Goal: Task Accomplishment & Management: Manage account settings

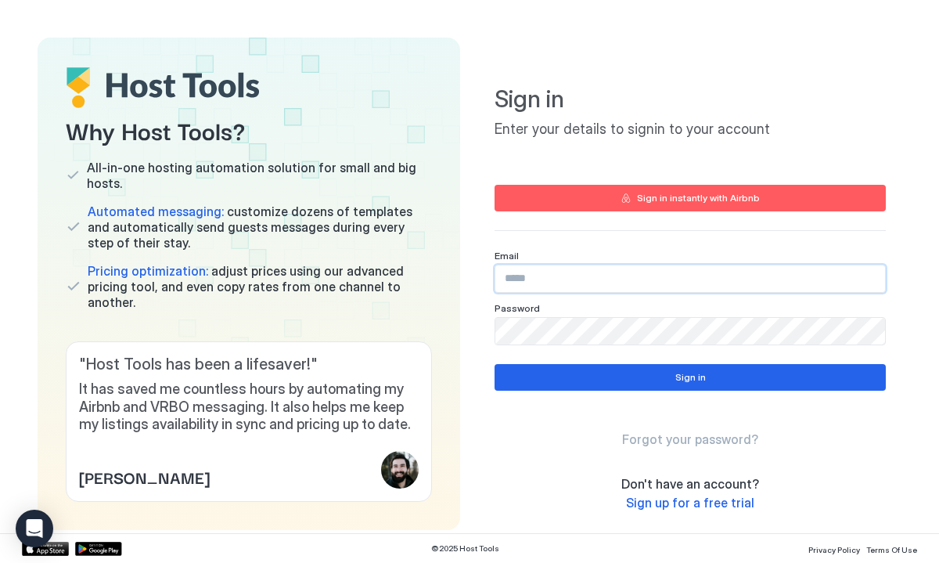
click at [528, 282] on input "Input Field" at bounding box center [691, 278] width 390 height 27
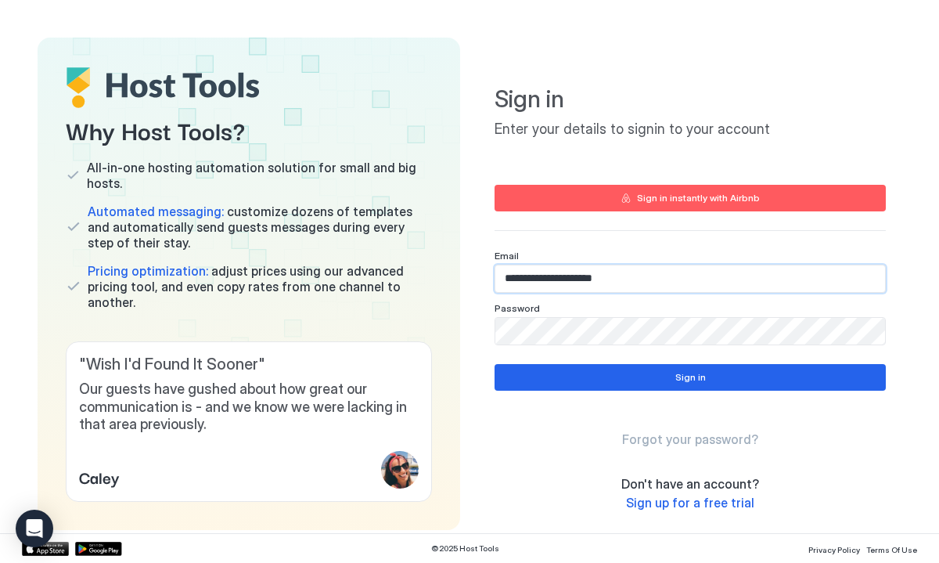
type input "**********"
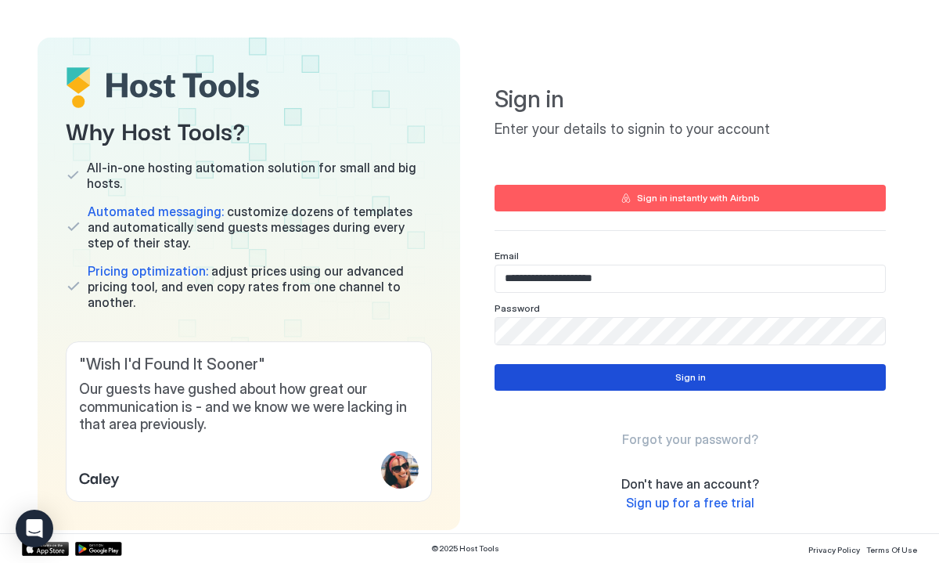
click at [652, 379] on button "Sign in" at bounding box center [690, 377] width 391 height 27
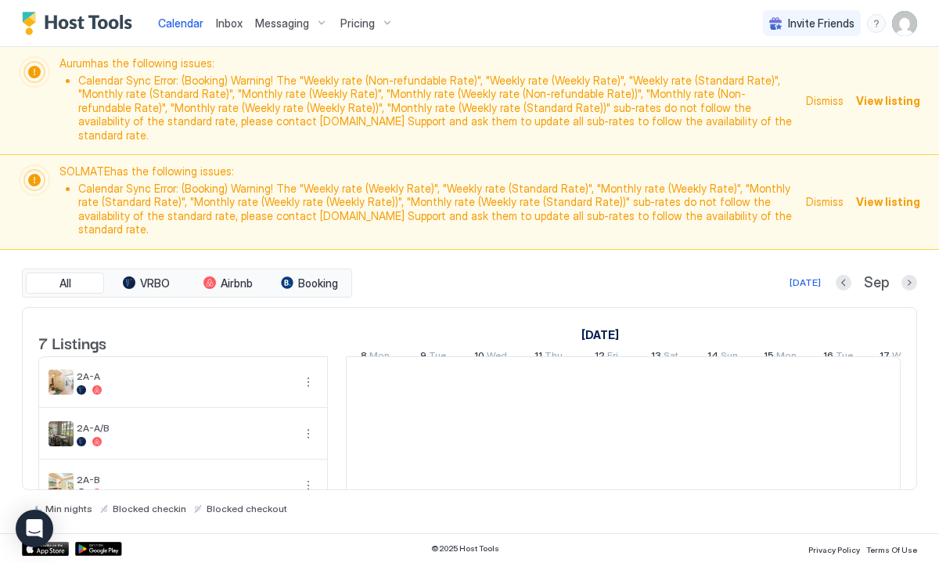
scroll to position [0, 870]
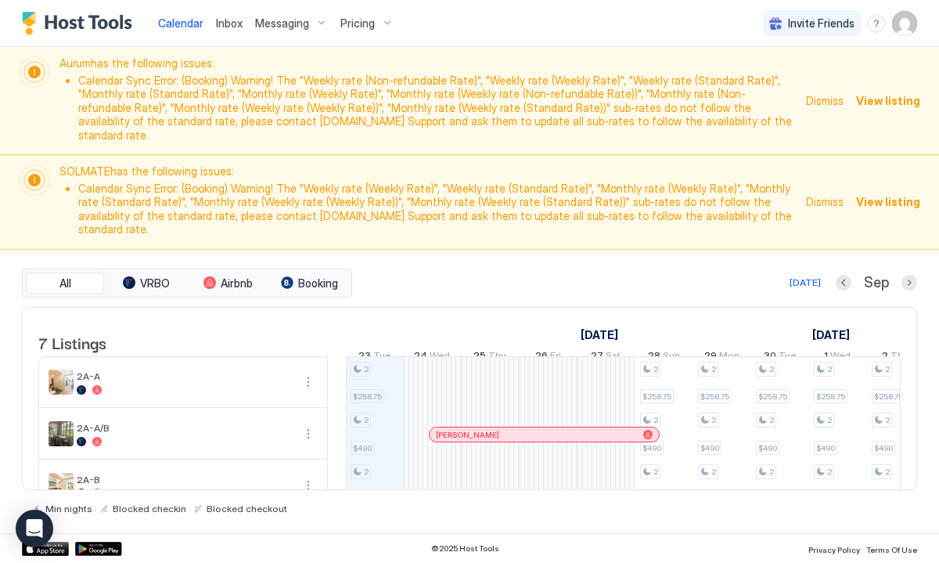
click at [356, 21] on span "Pricing" at bounding box center [358, 23] width 34 height 14
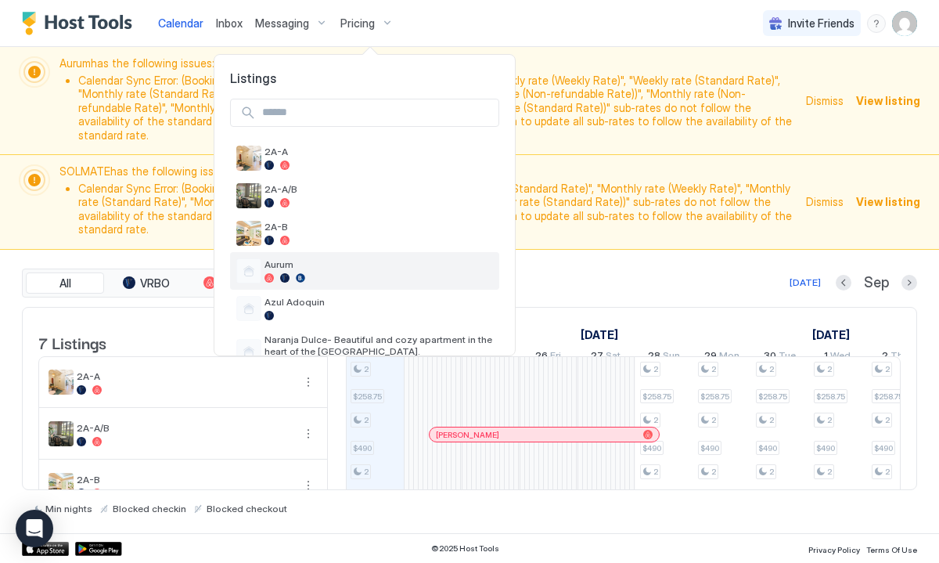
click at [286, 274] on div at bounding box center [284, 277] width 9 height 9
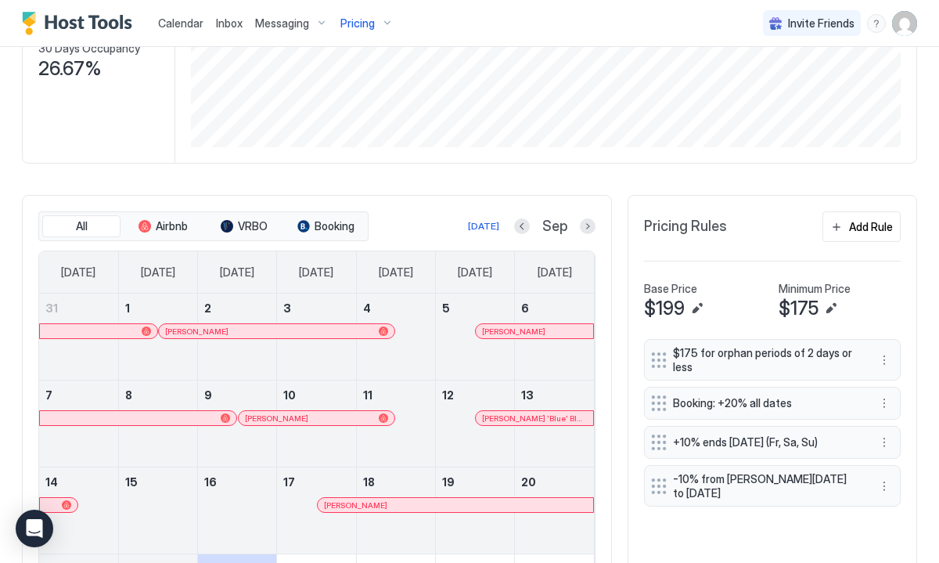
scroll to position [475, 0]
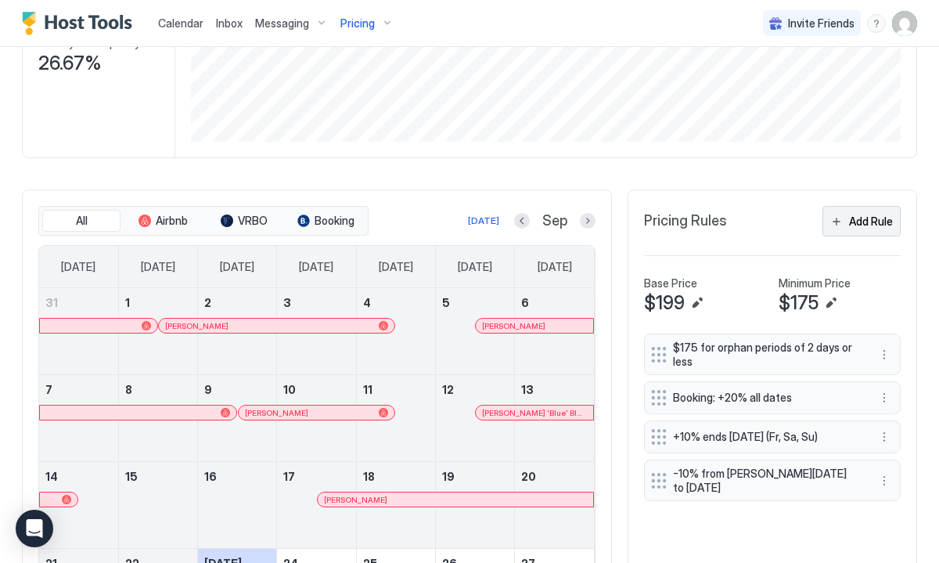
click at [848, 206] on button "Add Rule" at bounding box center [862, 221] width 78 height 31
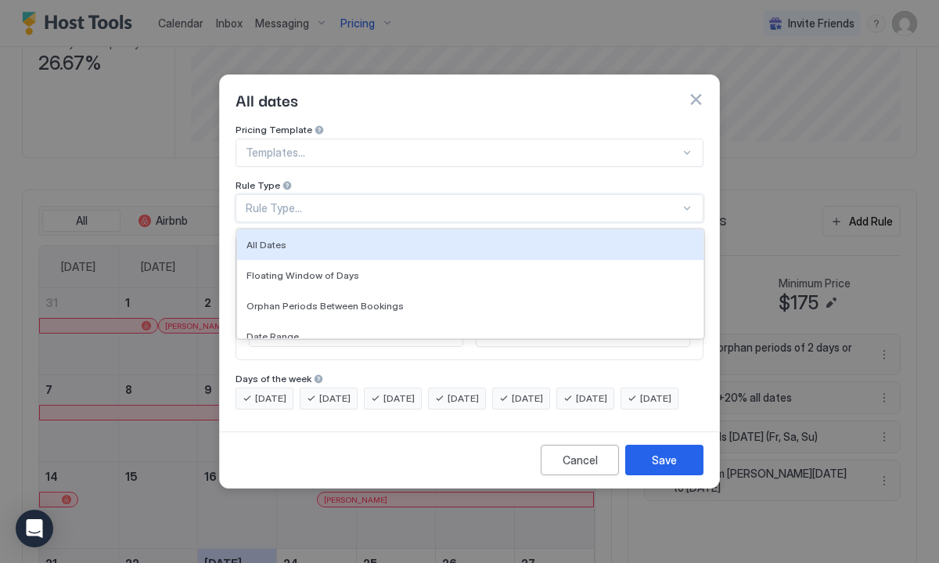
click at [272, 201] on div "Rule Type..." at bounding box center [463, 208] width 435 height 14
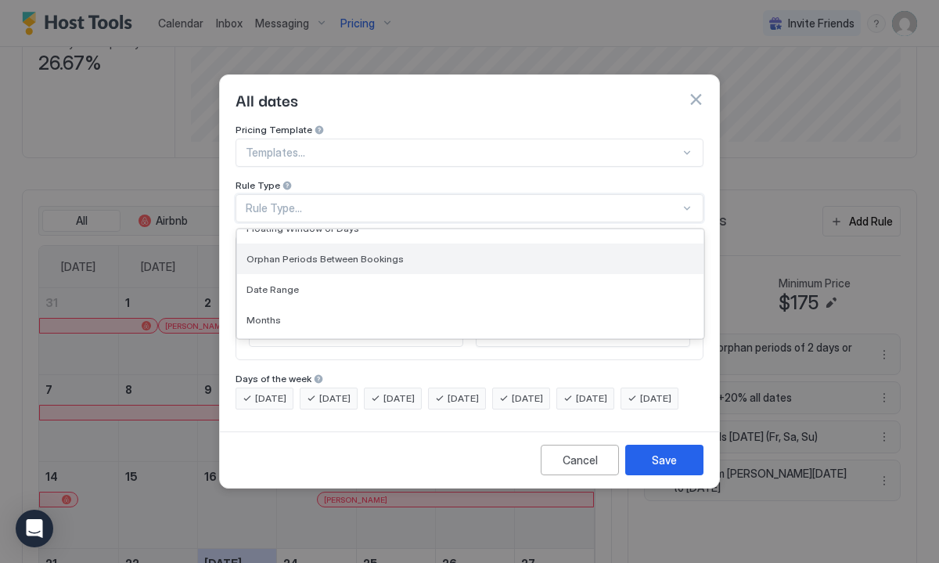
scroll to position [48, 0]
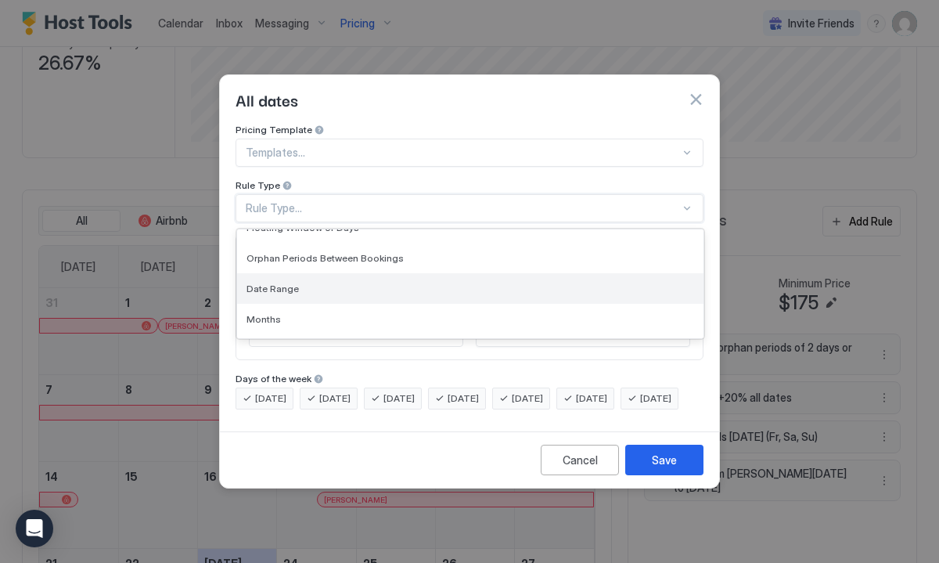
click at [271, 283] on span "Date Range" at bounding box center [273, 289] width 52 height 12
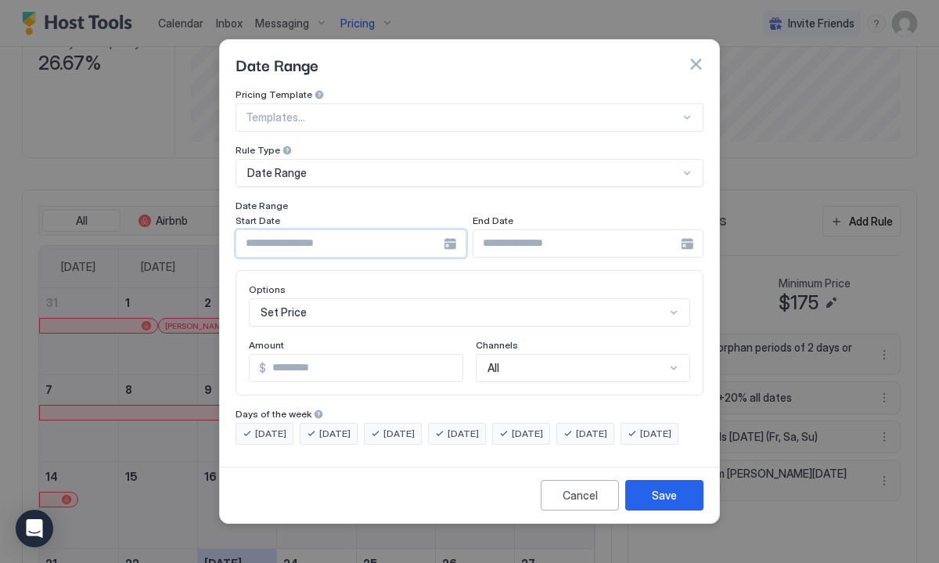
click at [271, 233] on input "Input Field" at bounding box center [339, 243] width 207 height 27
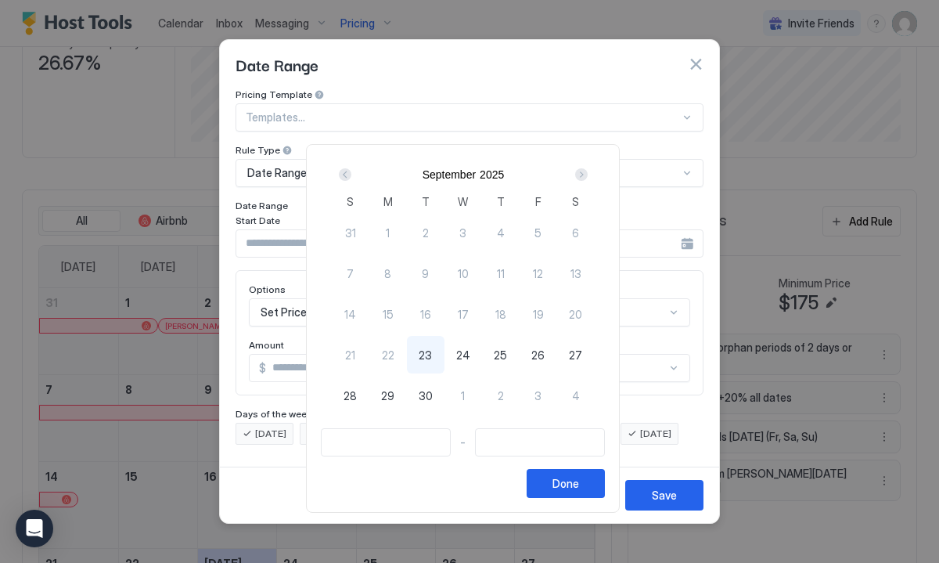
click at [432, 354] on span "23" at bounding box center [425, 355] width 13 height 16
type input "**********"
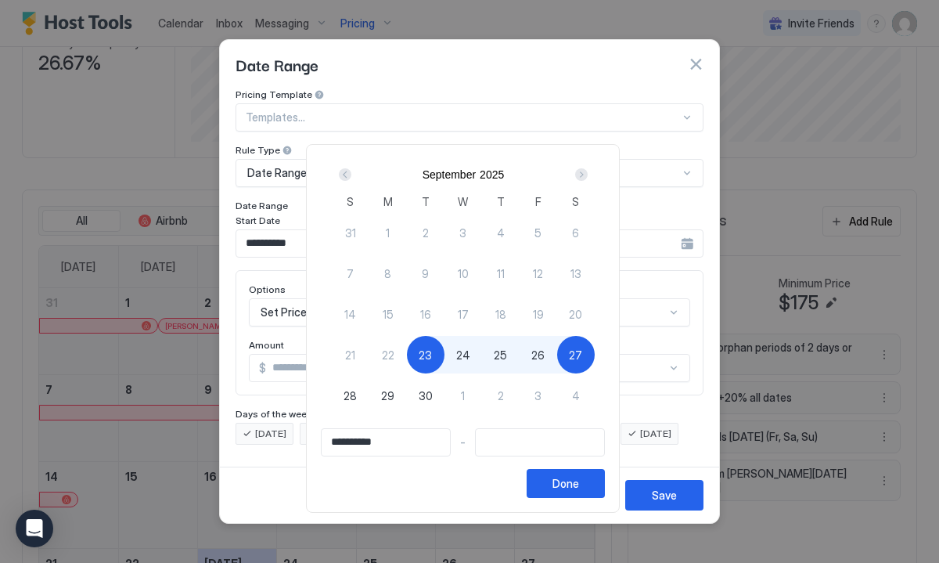
click at [588, 176] on div "Next" at bounding box center [581, 174] width 13 height 13
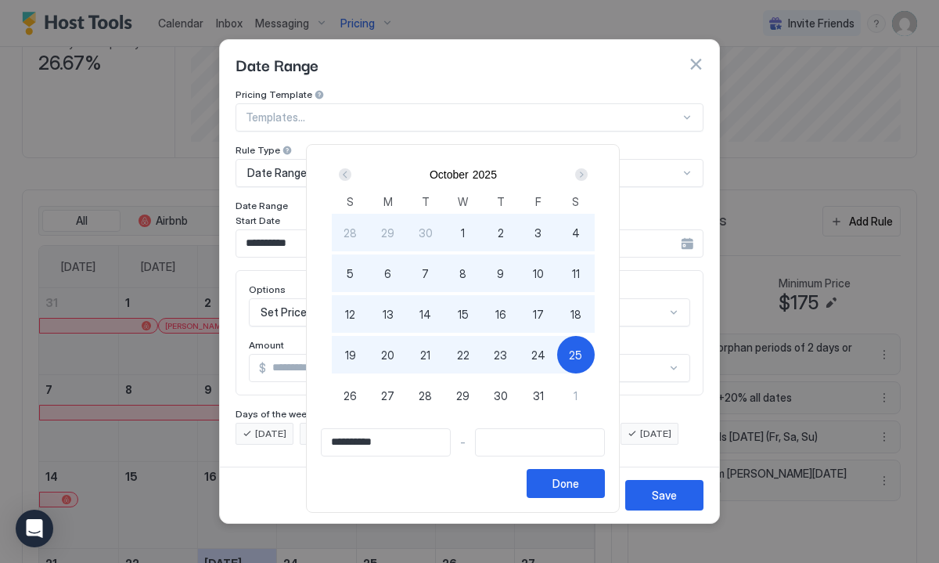
click at [588, 168] on div "Next" at bounding box center [581, 174] width 13 height 13
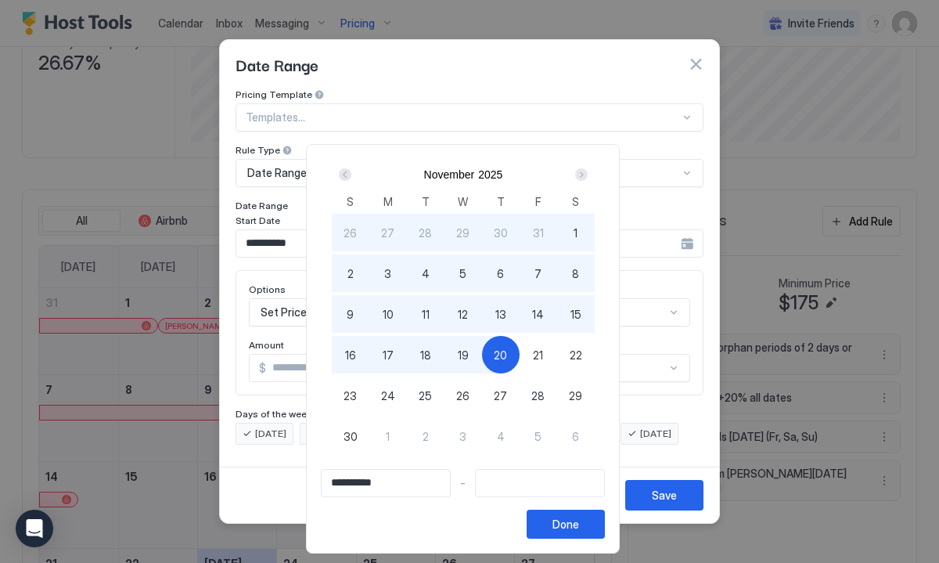
type input "**********"
click at [579, 349] on span "22" at bounding box center [576, 355] width 13 height 16
type input "**********"
click at [575, 523] on div "Done" at bounding box center [566, 524] width 27 height 16
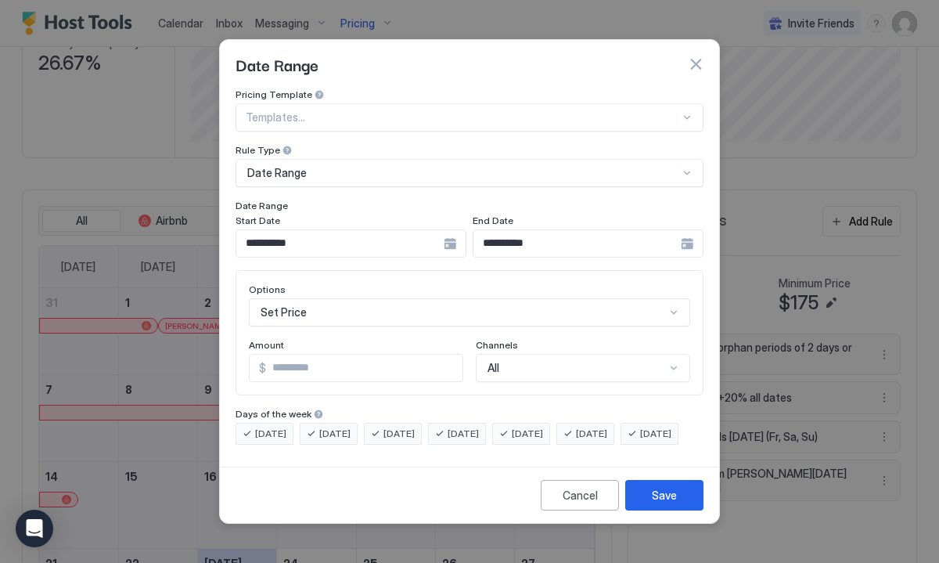
scroll to position [81, 0]
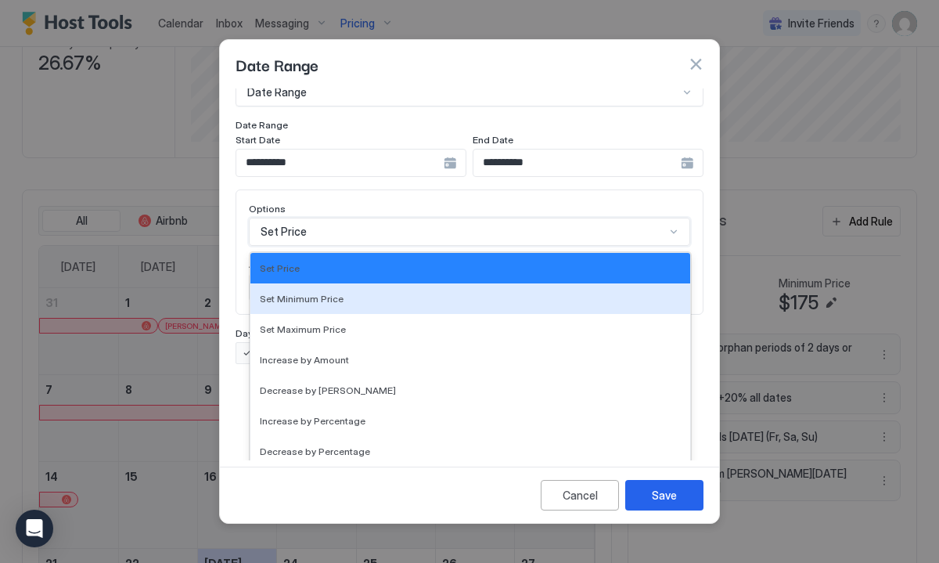
click at [417, 246] on div "Set Minimum Price, 2 of 17. 17 results available. Use Up and Down to choose opt…" at bounding box center [470, 232] width 442 height 28
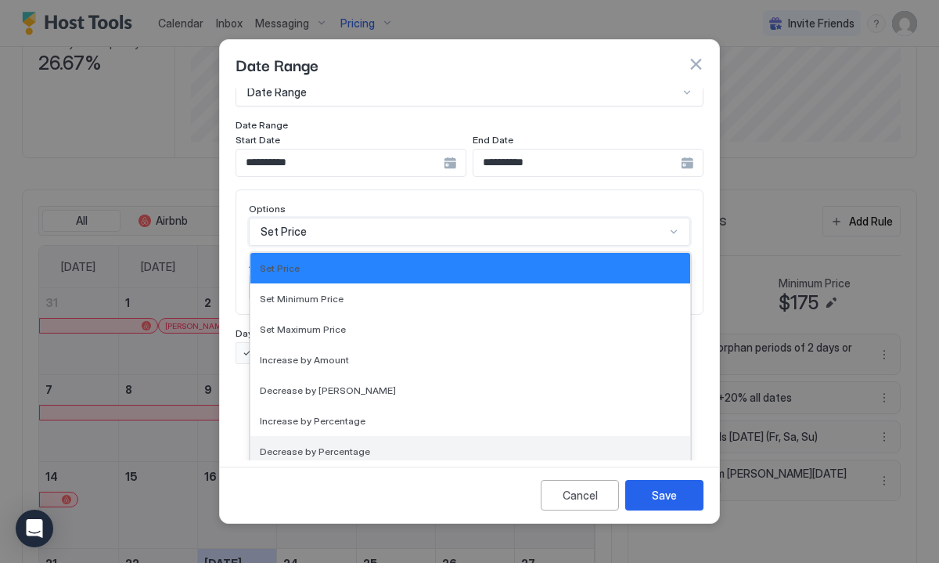
click at [351, 445] on span "Decrease by Percentage" at bounding box center [315, 451] width 110 height 12
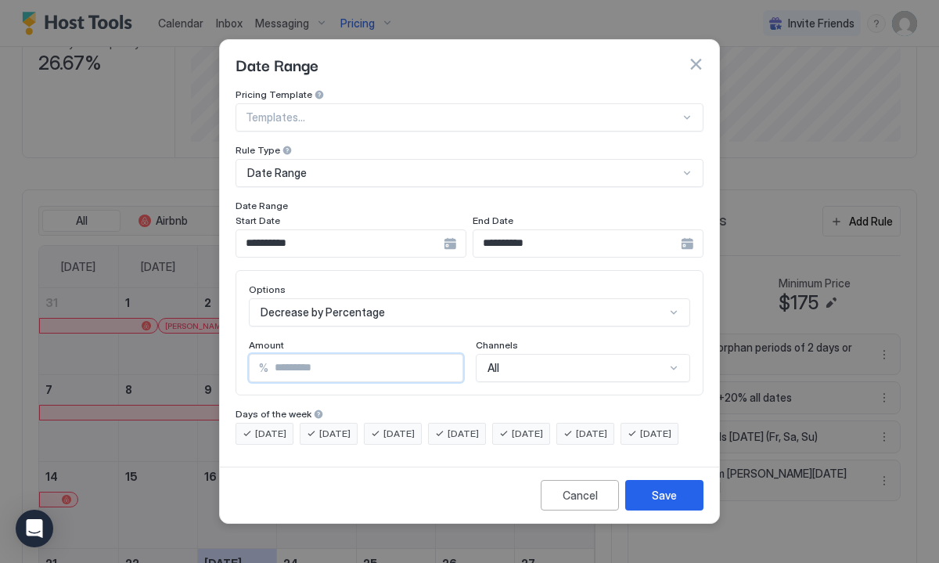
click at [330, 358] on input "*" at bounding box center [366, 368] width 194 height 27
type input "*"
type input "**"
click at [658, 503] on div "Save" at bounding box center [664, 495] width 25 height 16
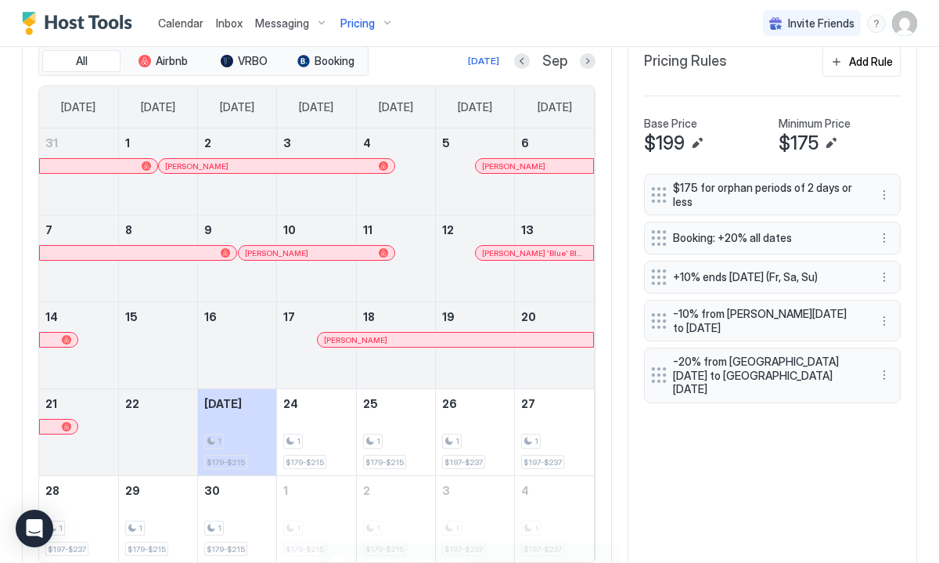
scroll to position [531, 0]
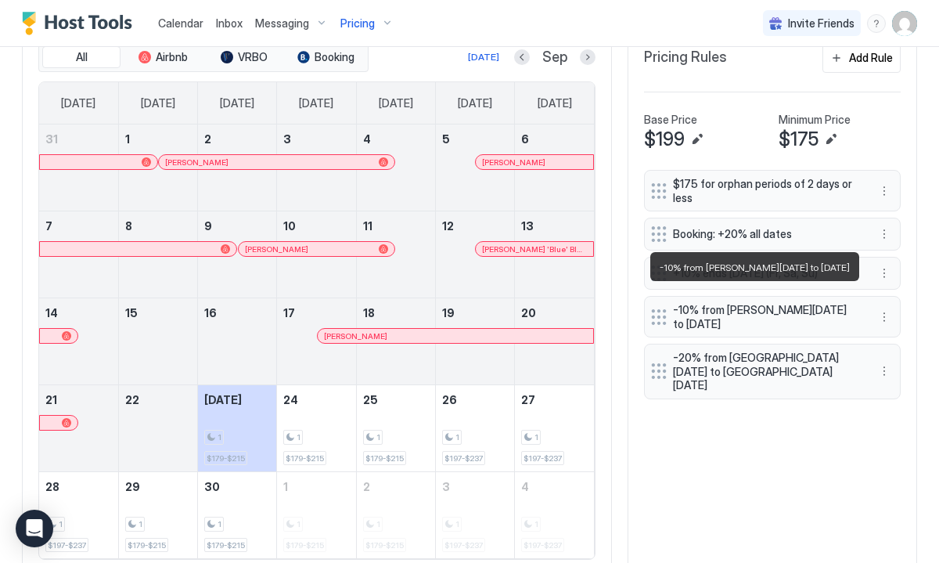
click at [705, 308] on span "-10% from [PERSON_NAME][DATE] to [DATE]" at bounding box center [766, 316] width 186 height 27
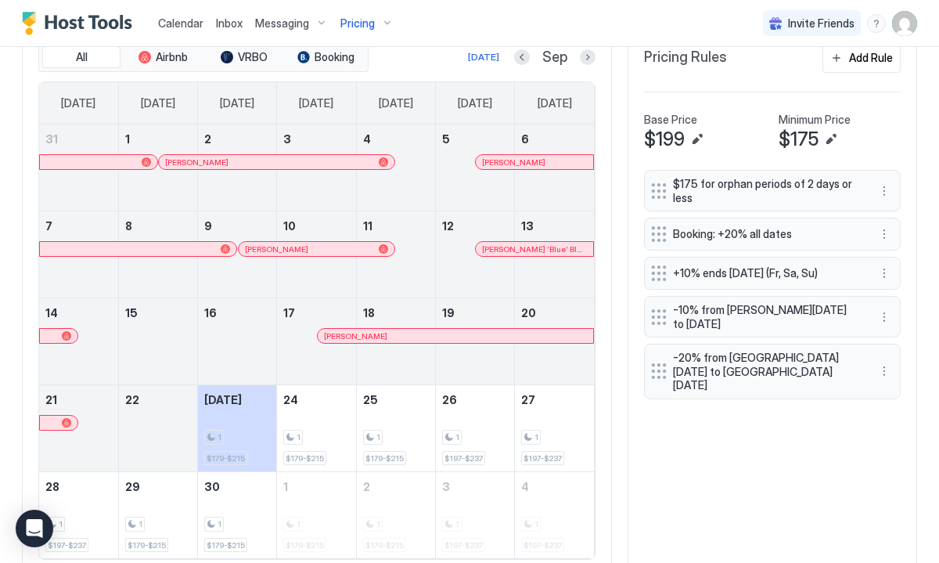
click at [705, 308] on span "-10% from [PERSON_NAME][DATE] to [DATE]" at bounding box center [766, 316] width 186 height 27
click at [885, 308] on button "More options" at bounding box center [884, 317] width 19 height 19
click at [900, 323] on span "Edit" at bounding box center [908, 325] width 17 height 12
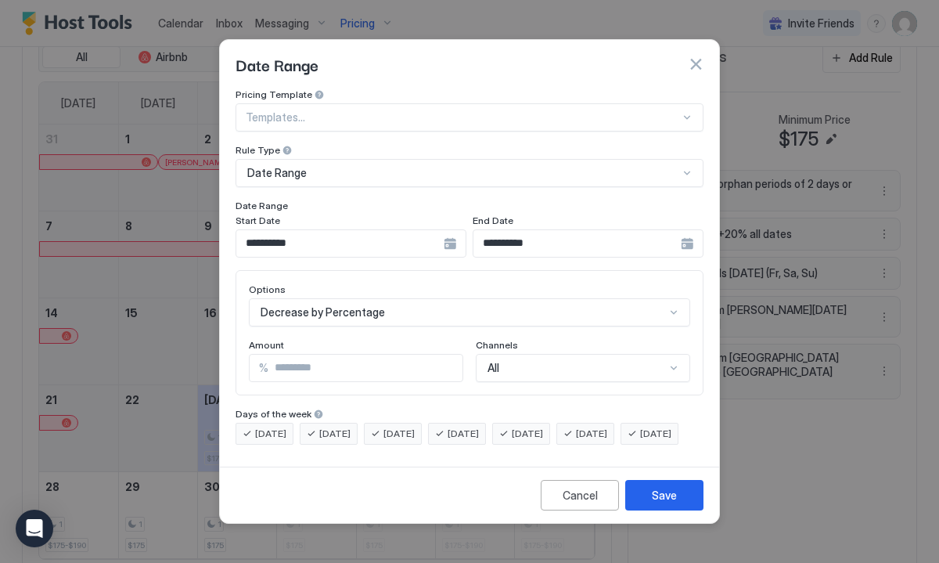
click at [692, 56] on button "button" at bounding box center [696, 64] width 16 height 16
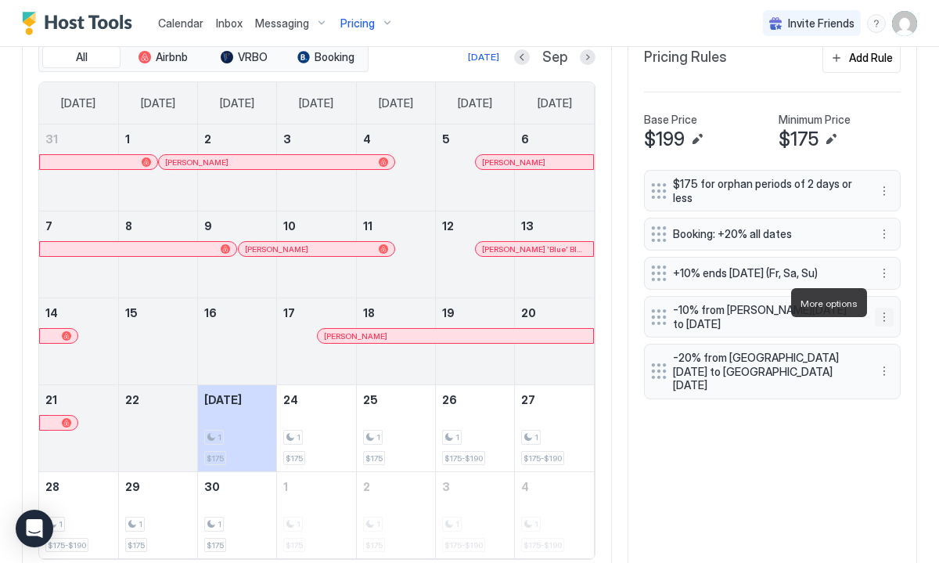
click at [882, 308] on button "More options" at bounding box center [884, 317] width 19 height 19
click at [907, 370] on span "Delete" at bounding box center [914, 375] width 29 height 12
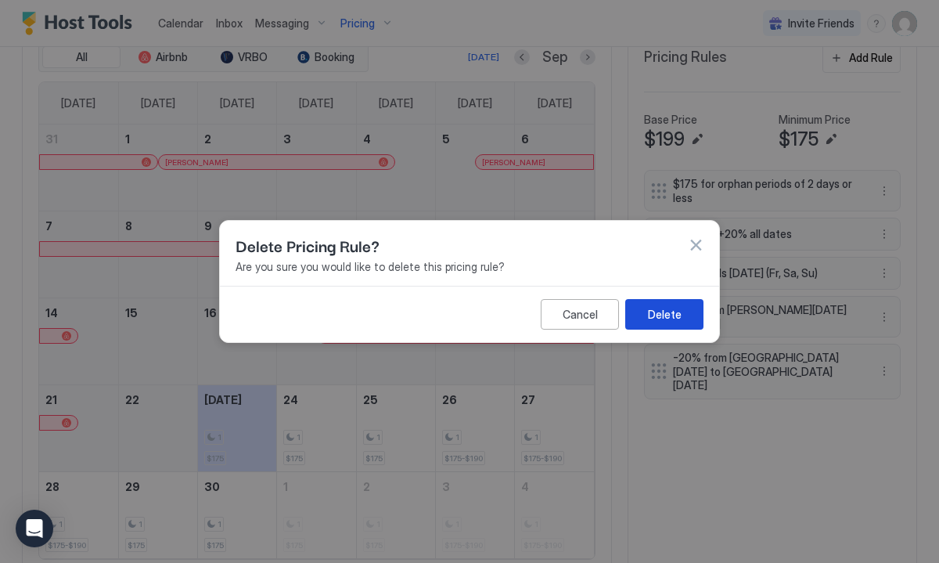
click at [659, 308] on div "Delete" at bounding box center [665, 314] width 34 height 16
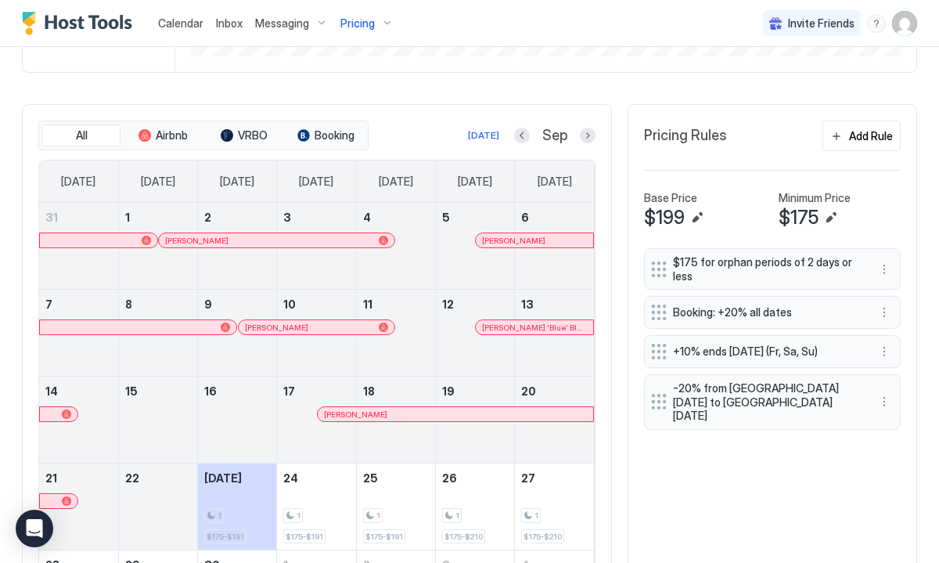
scroll to position [655, 0]
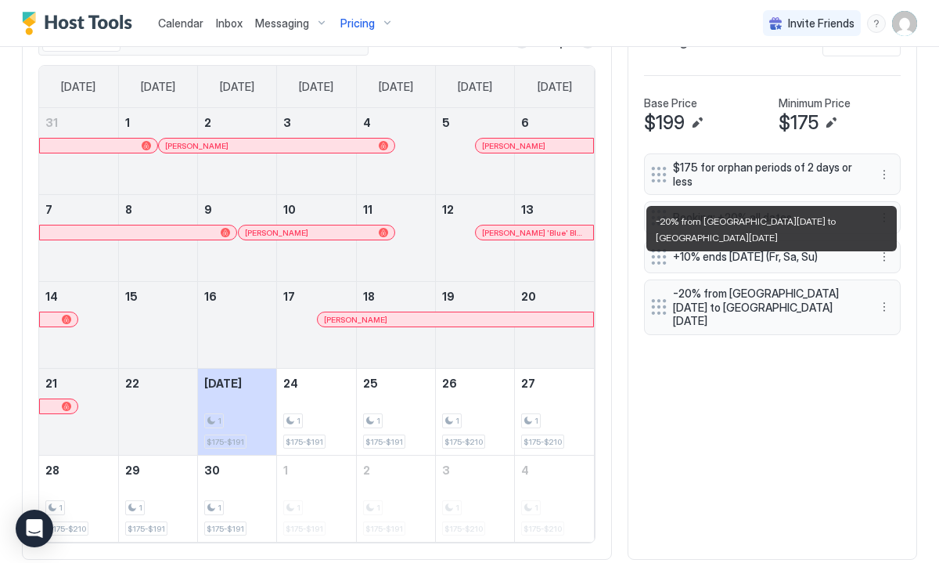
click at [734, 287] on span "-20% from [GEOGRAPHIC_DATA][DATE] to [GEOGRAPHIC_DATA][DATE]" at bounding box center [766, 307] width 186 height 41
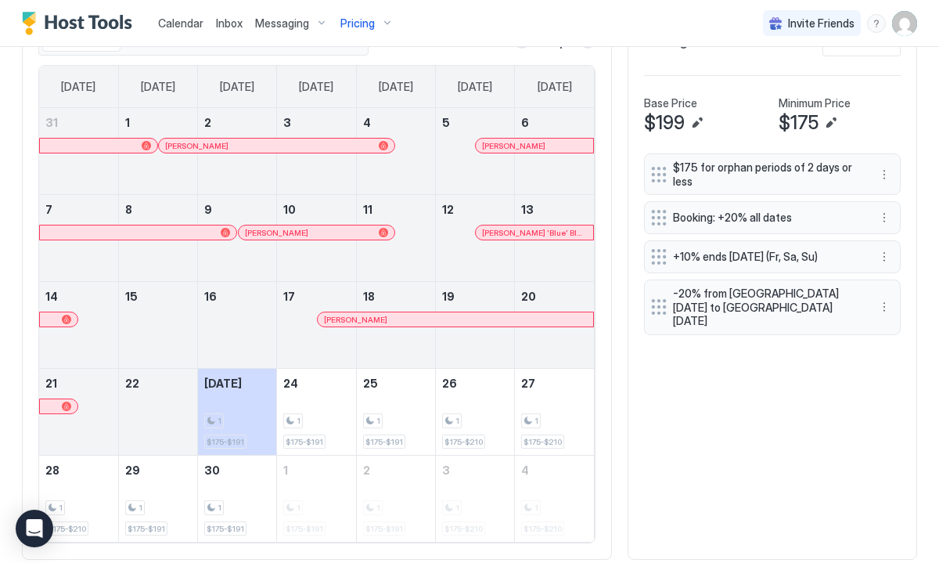
scroll to position [561, 0]
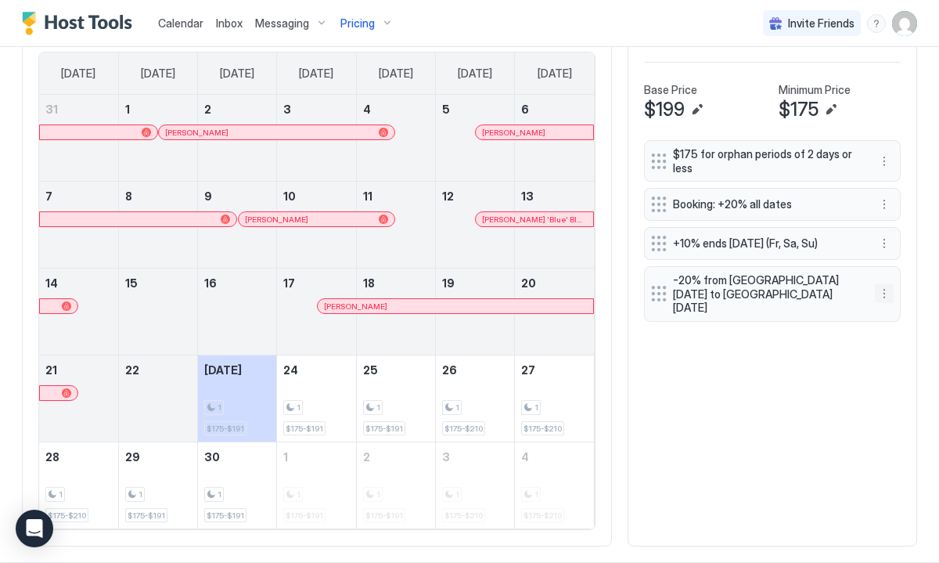
click at [880, 284] on button "More options" at bounding box center [884, 293] width 19 height 19
click at [896, 290] on div "Edit" at bounding box center [899, 295] width 34 height 12
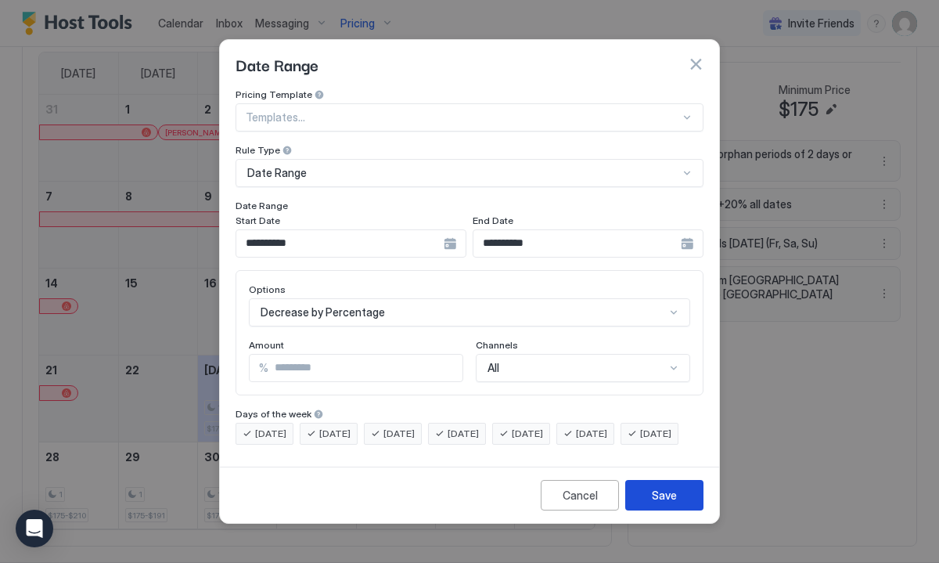
click at [673, 503] on div "Save" at bounding box center [664, 495] width 25 height 16
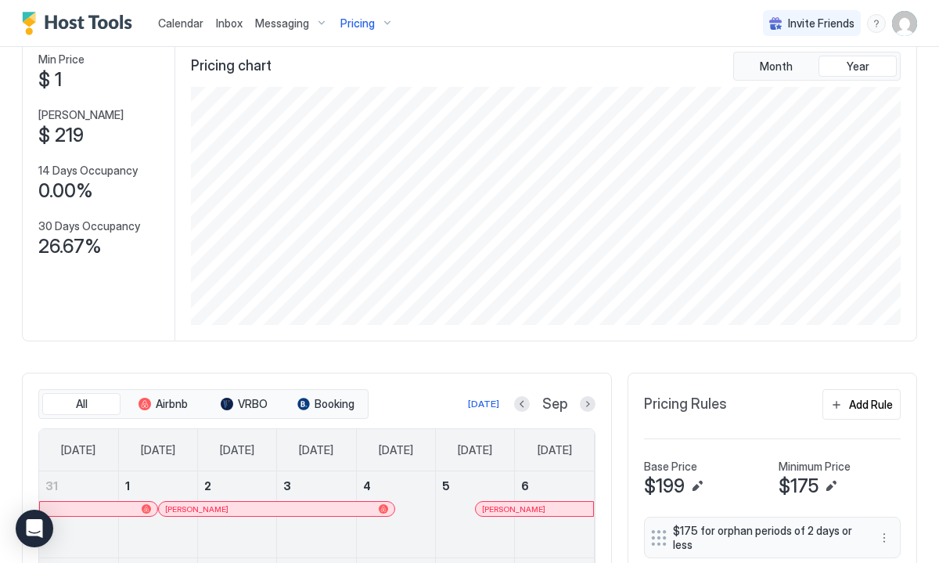
scroll to position [387, 0]
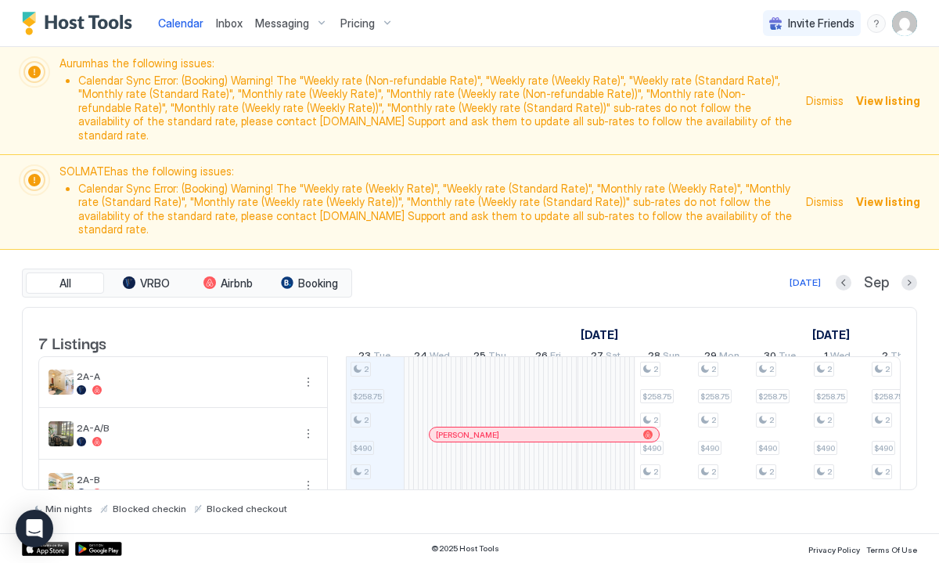
scroll to position [215, 0]
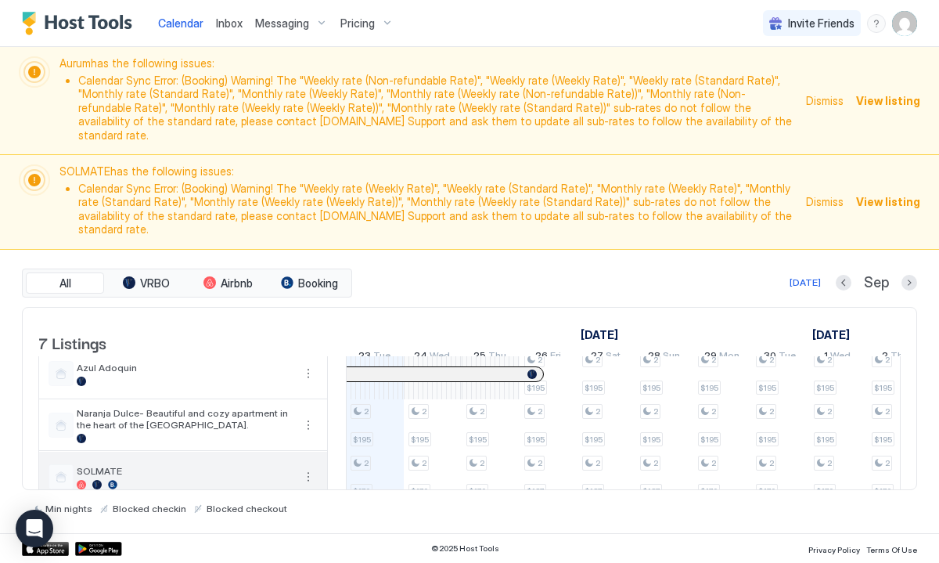
click at [117, 480] on div at bounding box center [112, 484] width 9 height 9
click at [173, 465] on span "SOLMATE" at bounding box center [185, 471] width 216 height 12
click at [58, 464] on div at bounding box center [61, 476] width 25 height 25
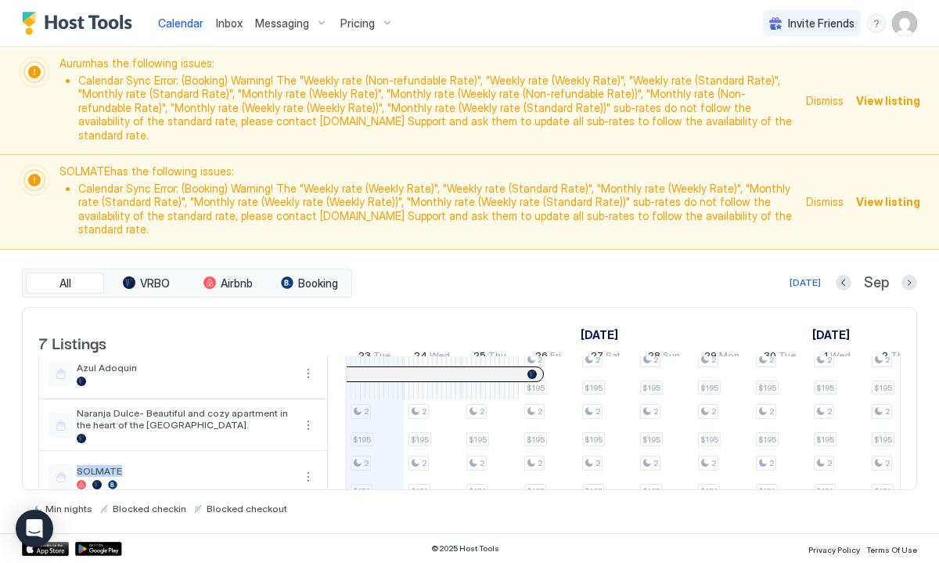
click at [353, 16] on span "Pricing" at bounding box center [358, 23] width 34 height 14
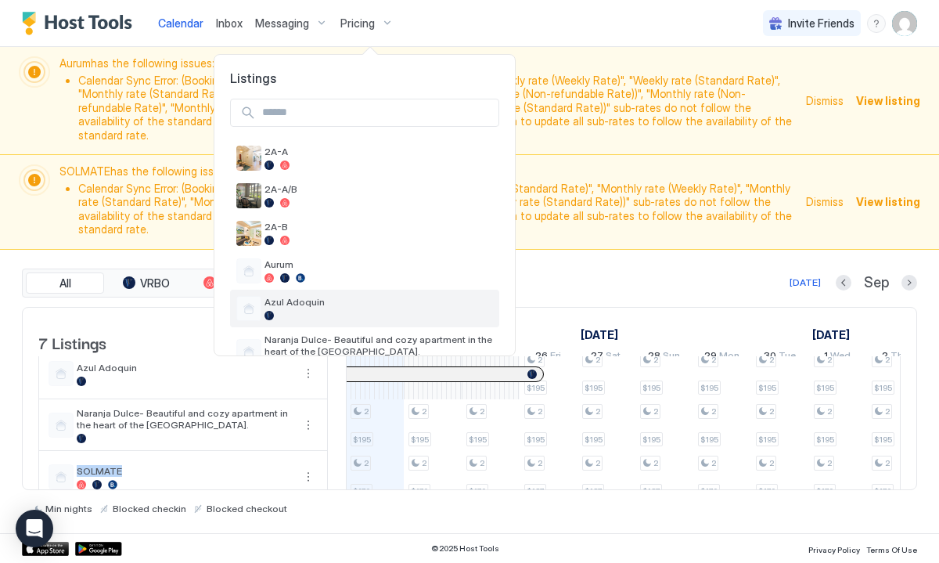
scroll to position [74, 0]
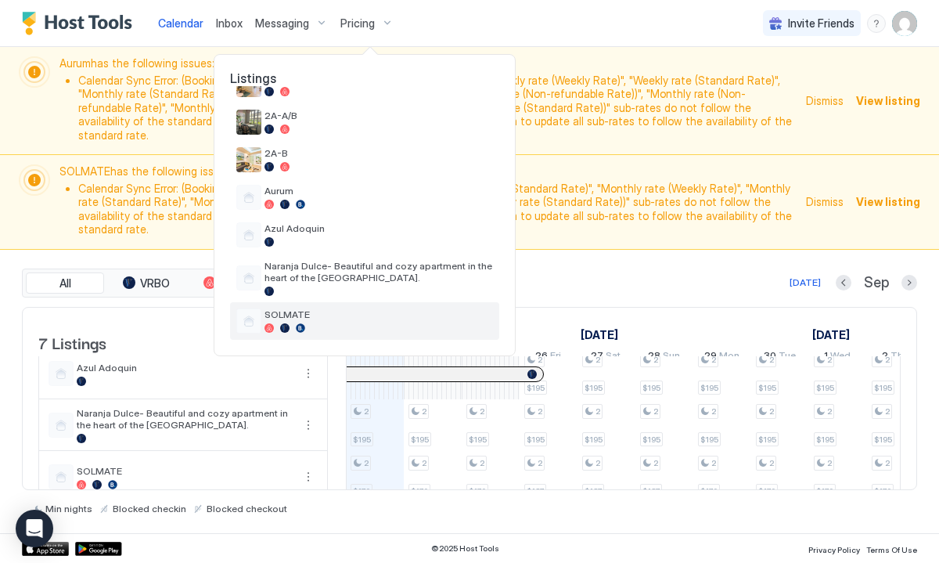
click at [281, 312] on span "SOLMATE" at bounding box center [379, 314] width 229 height 12
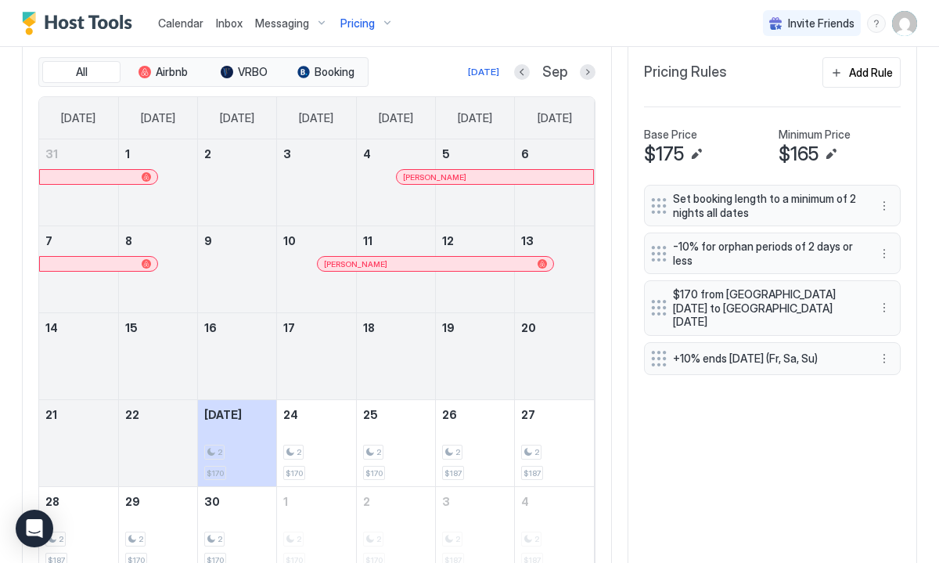
scroll to position [629, 0]
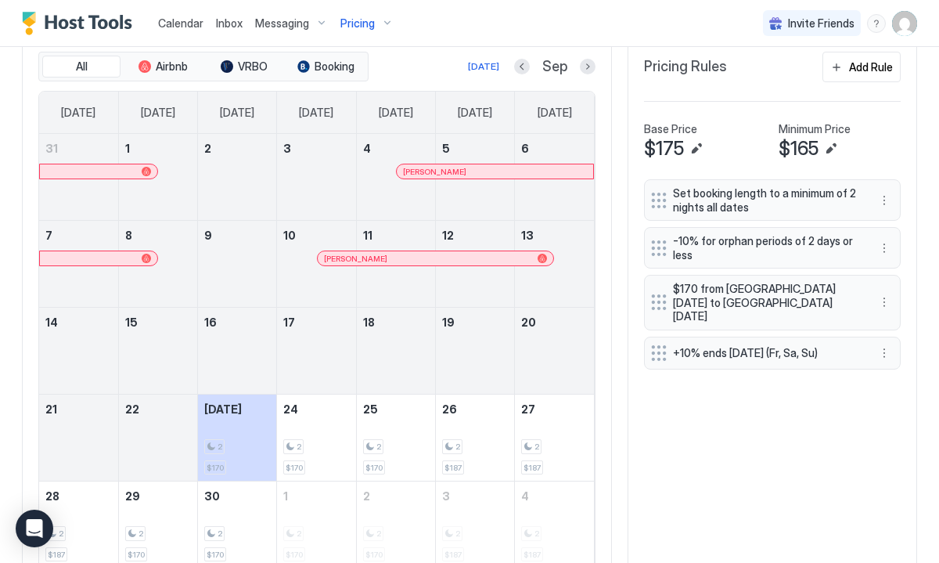
click at [723, 282] on span "$170 from [GEOGRAPHIC_DATA][DATE] to [GEOGRAPHIC_DATA][DATE]" at bounding box center [766, 302] width 186 height 41
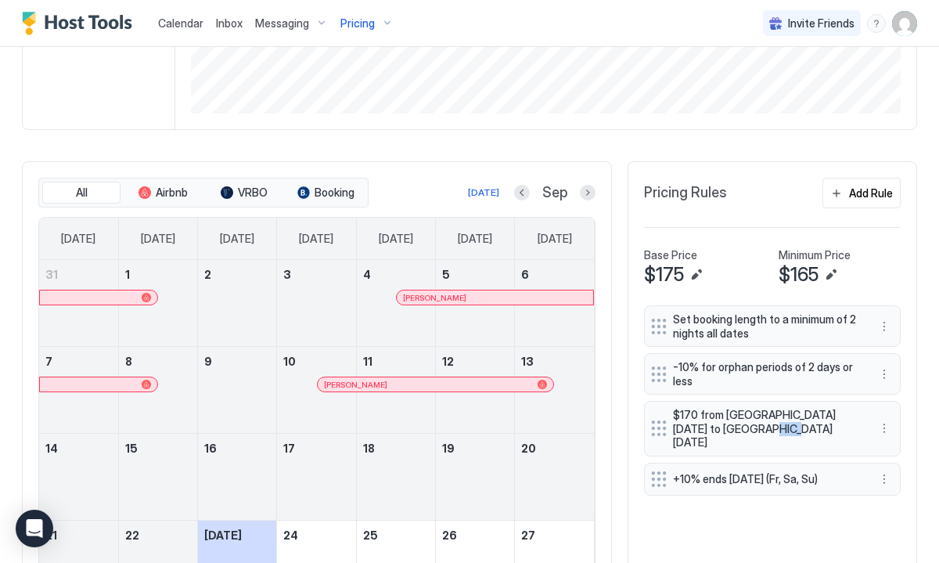
scroll to position [506, 0]
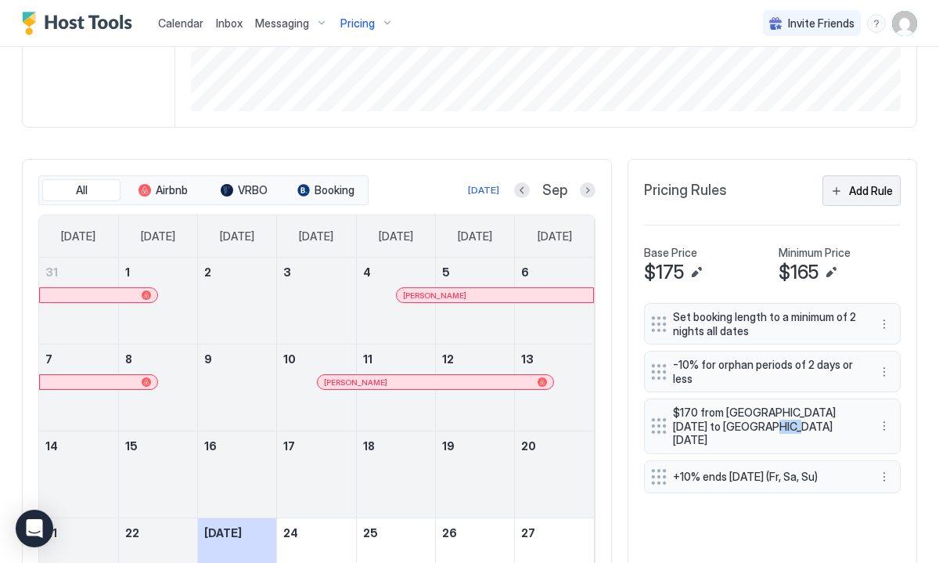
click at [859, 182] on div "Add Rule" at bounding box center [871, 190] width 44 height 16
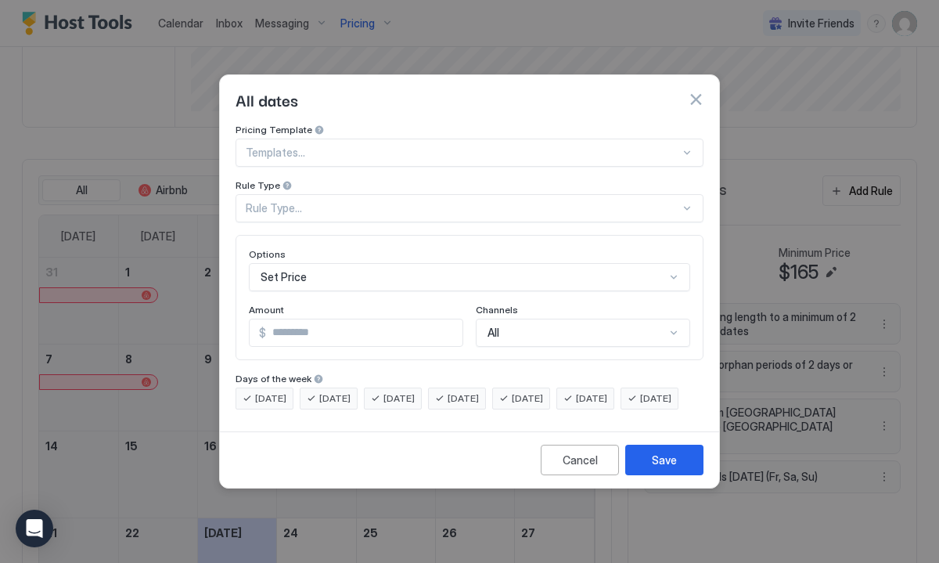
click at [280, 201] on div "Rule Type..." at bounding box center [463, 208] width 435 height 14
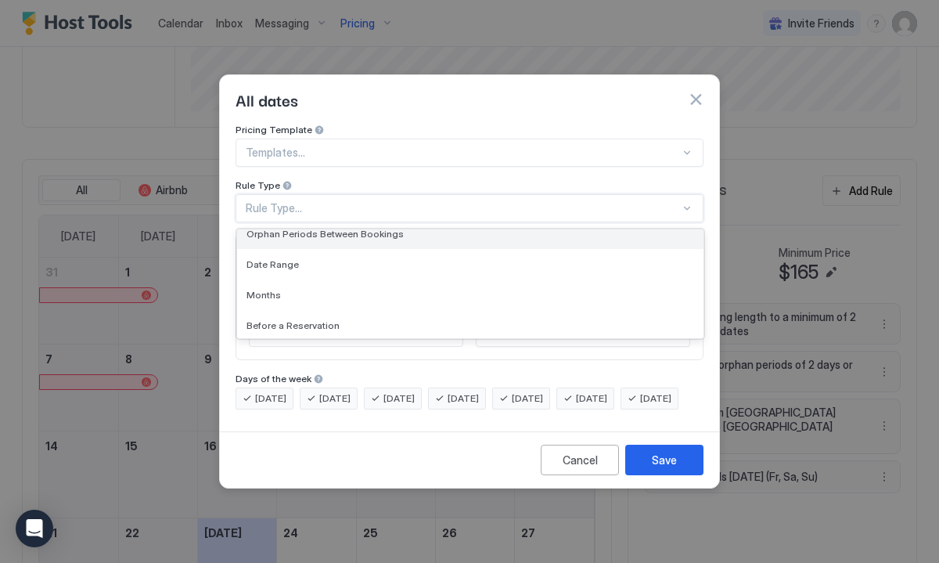
scroll to position [78, 0]
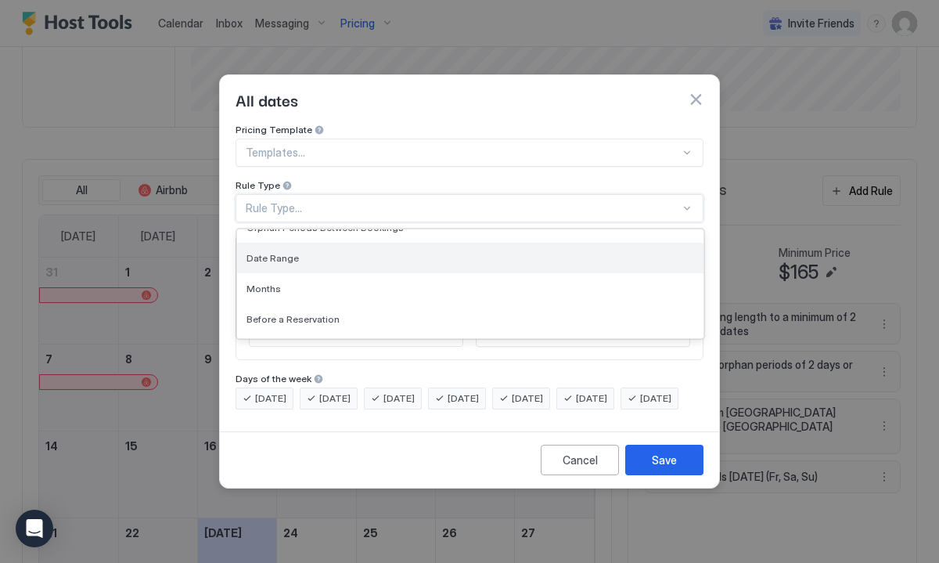
click at [285, 252] on span "Date Range" at bounding box center [273, 258] width 52 height 12
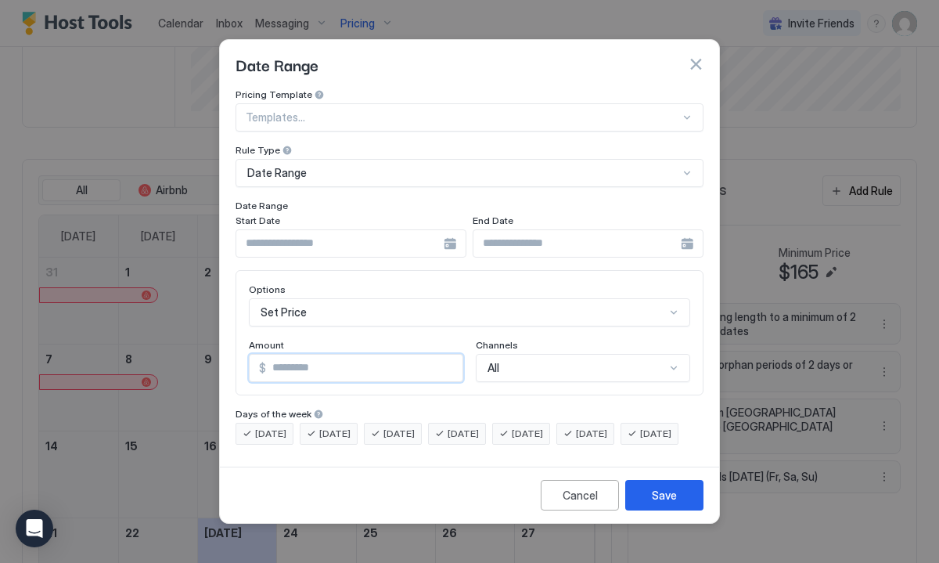
click at [283, 355] on input "*" at bounding box center [364, 368] width 197 height 27
type input "*"
type input "***"
click at [369, 239] on input "Input Field" at bounding box center [339, 243] width 207 height 27
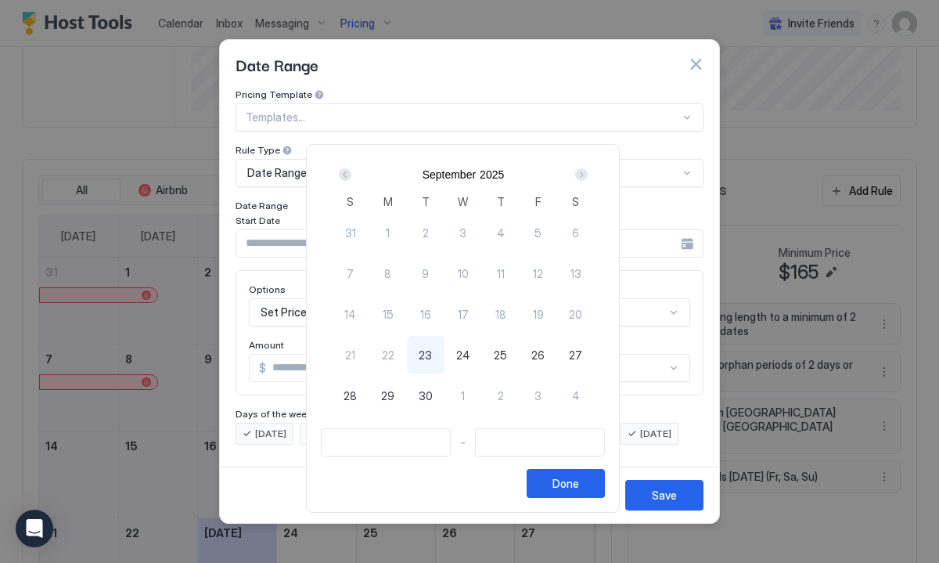
click at [432, 359] on span "23" at bounding box center [425, 355] width 13 height 16
type input "**********"
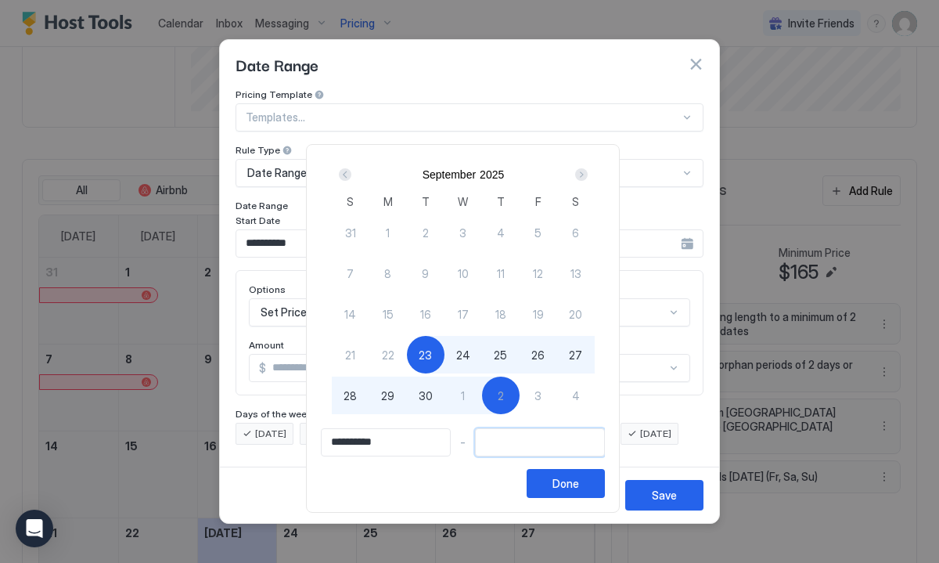
click at [491, 445] on input "Input Field" at bounding box center [540, 442] width 128 height 27
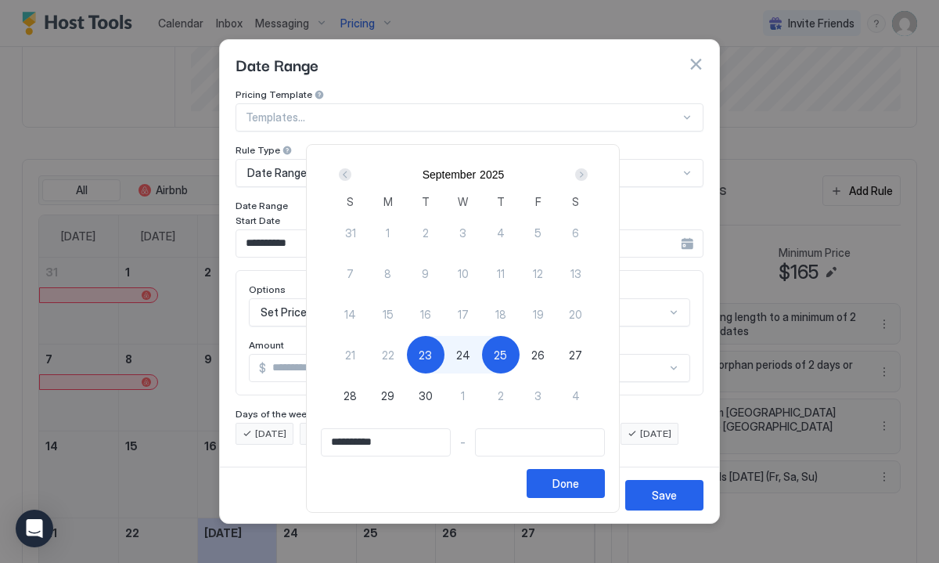
click at [586, 175] on div "Next" at bounding box center [581, 174] width 13 height 13
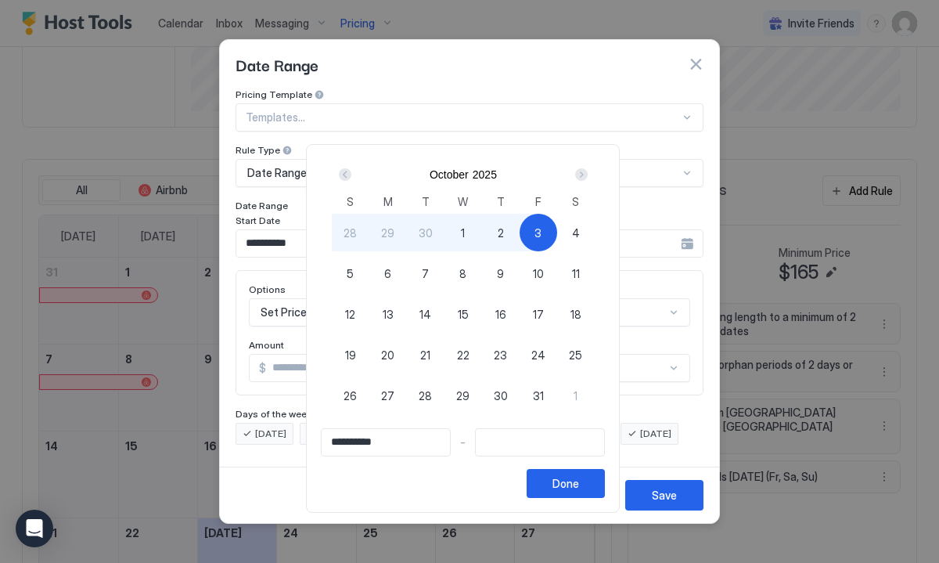
click at [585, 178] on div "Next" at bounding box center [581, 174] width 13 height 13
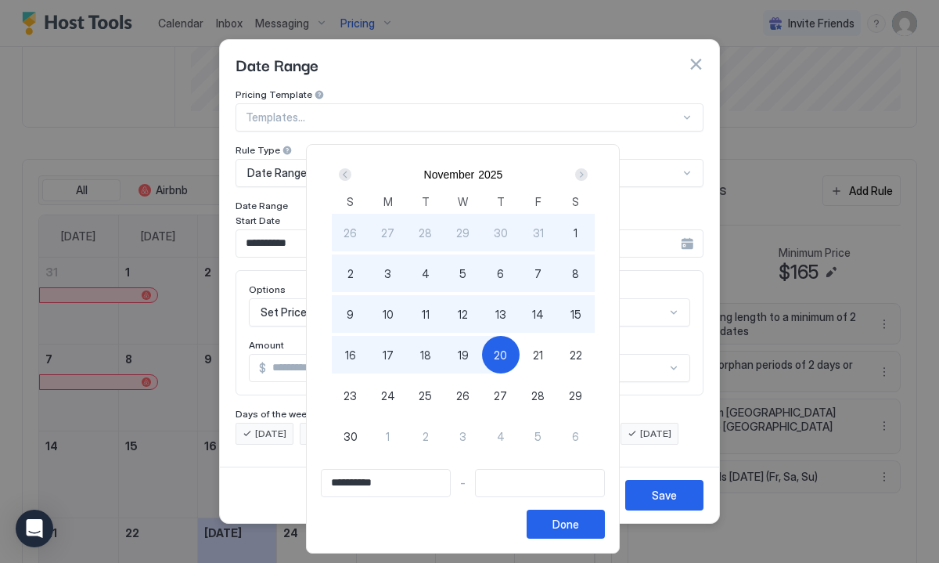
type input "**********"
click at [536, 355] on div "21" at bounding box center [539, 355] width 38 height 38
type input "**********"
click at [579, 525] on div "Done" at bounding box center [566, 524] width 27 height 16
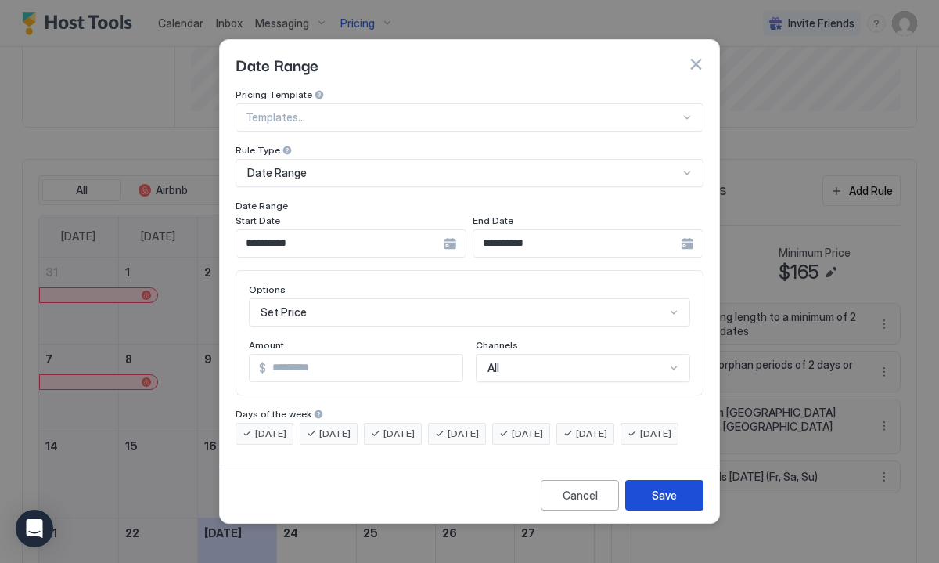
click at [655, 503] on div "Save" at bounding box center [664, 495] width 25 height 16
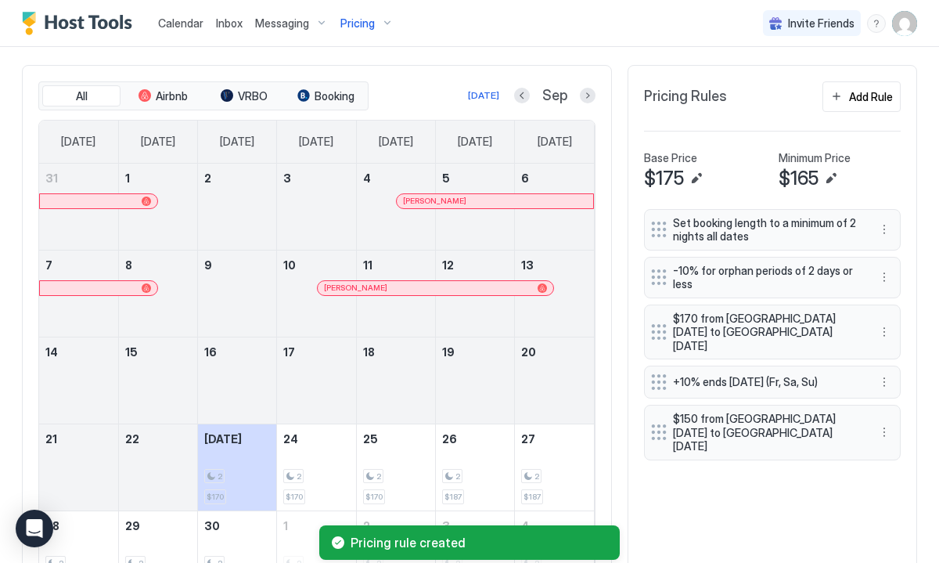
scroll to position [425, 0]
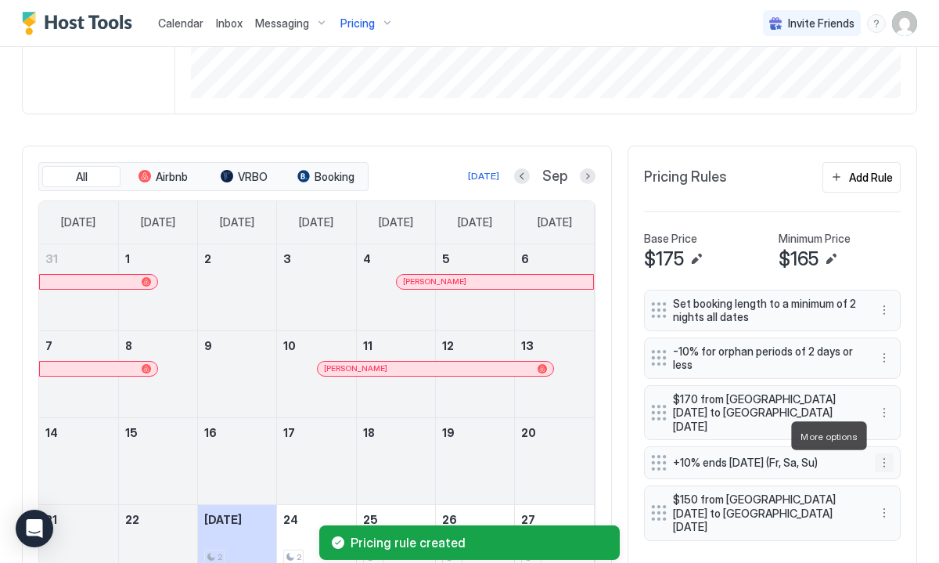
click at [885, 453] on button "More options" at bounding box center [884, 462] width 19 height 19
click at [883, 391] on div at bounding box center [469, 281] width 939 height 563
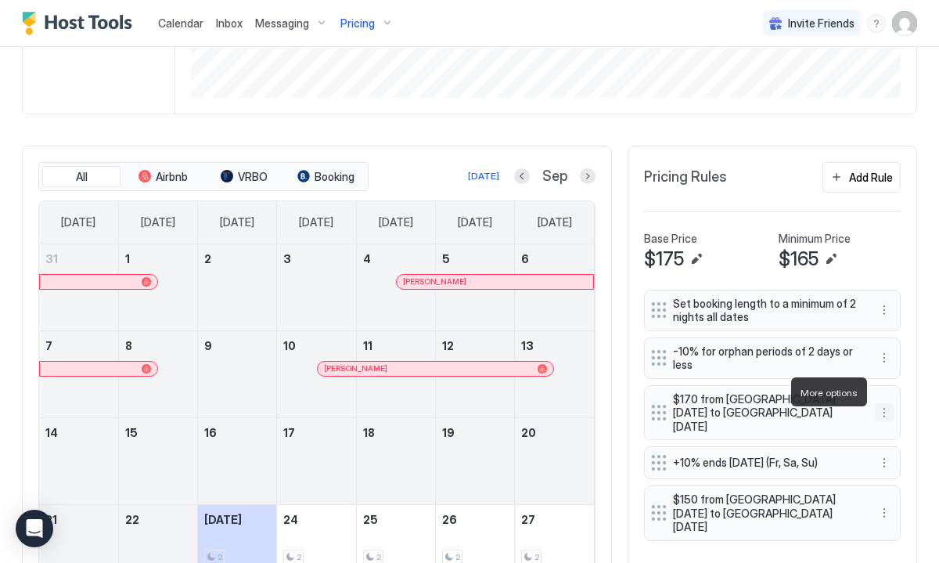
click at [883, 403] on button "More options" at bounding box center [884, 412] width 19 height 19
click at [902, 461] on span "Delete" at bounding box center [914, 464] width 29 height 12
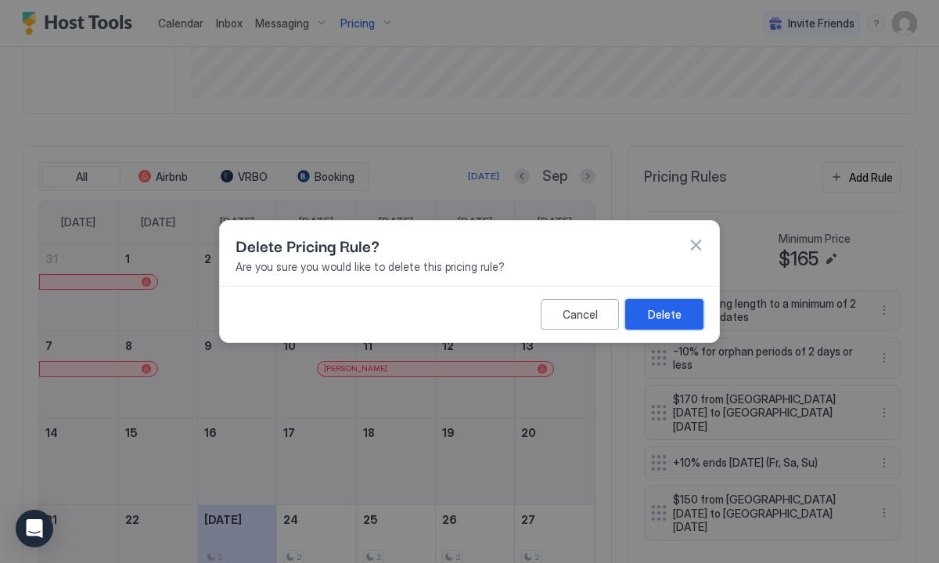
click at [683, 307] on button "Delete" at bounding box center [665, 314] width 78 height 31
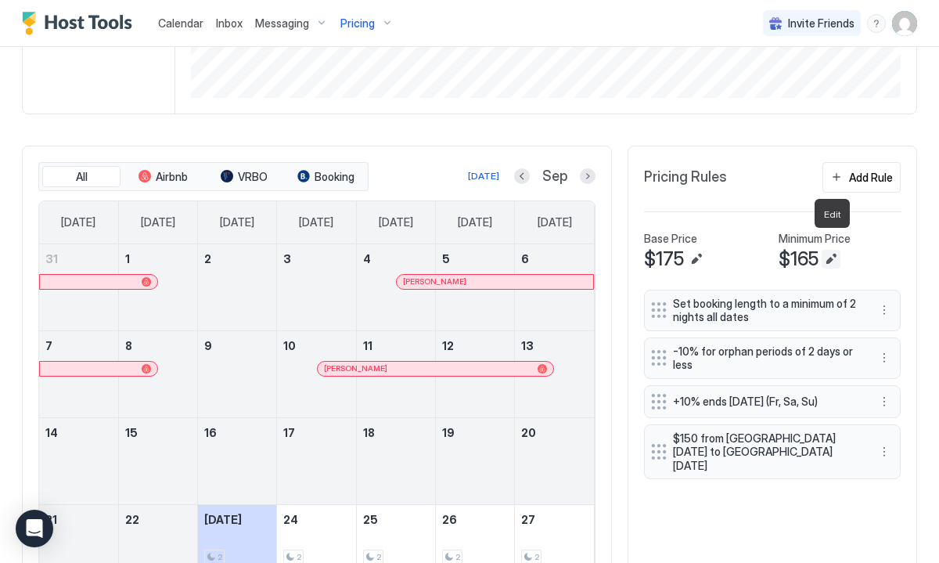
click at [831, 250] on button "Edit" at bounding box center [831, 259] width 19 height 19
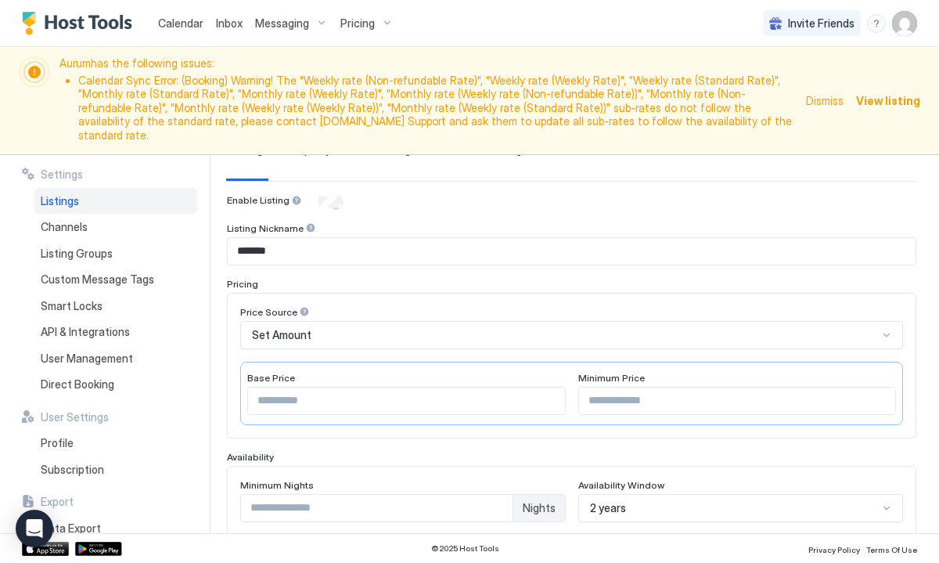
scroll to position [135, 0]
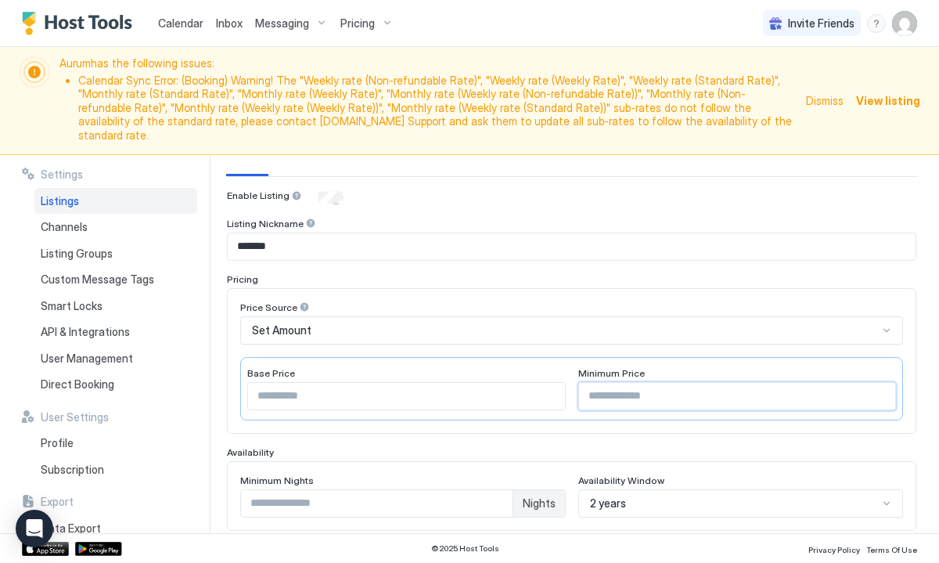
click at [603, 386] on input "***" at bounding box center [737, 396] width 317 height 27
type input "***"
click at [694, 301] on div "Price Source" at bounding box center [571, 308] width 663 height 15
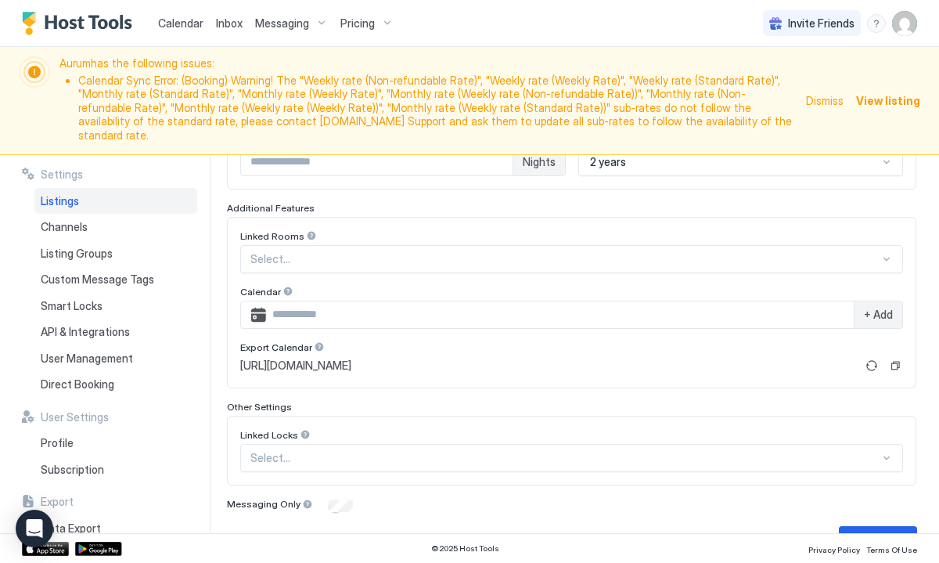
scroll to position [495, 0]
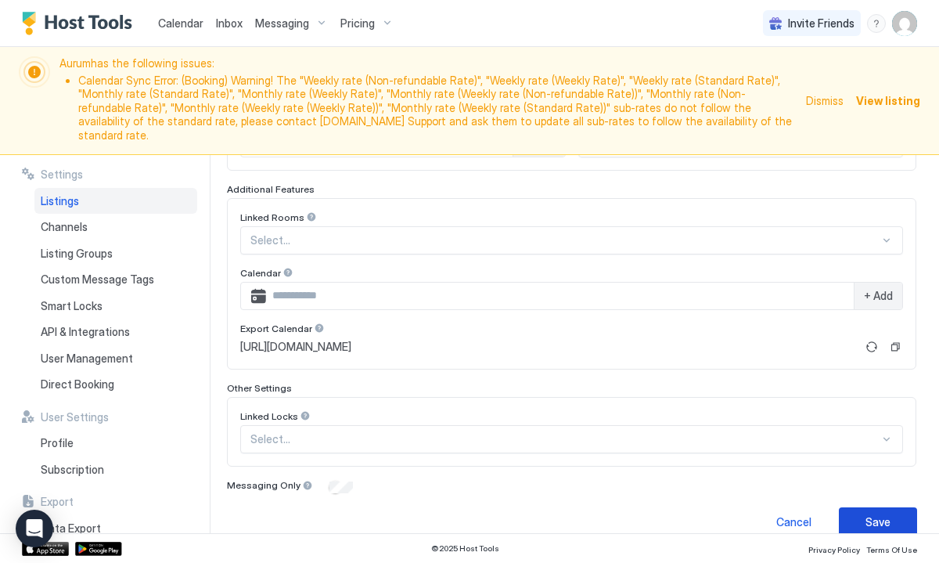
click at [864, 507] on button "Save" at bounding box center [878, 521] width 78 height 29
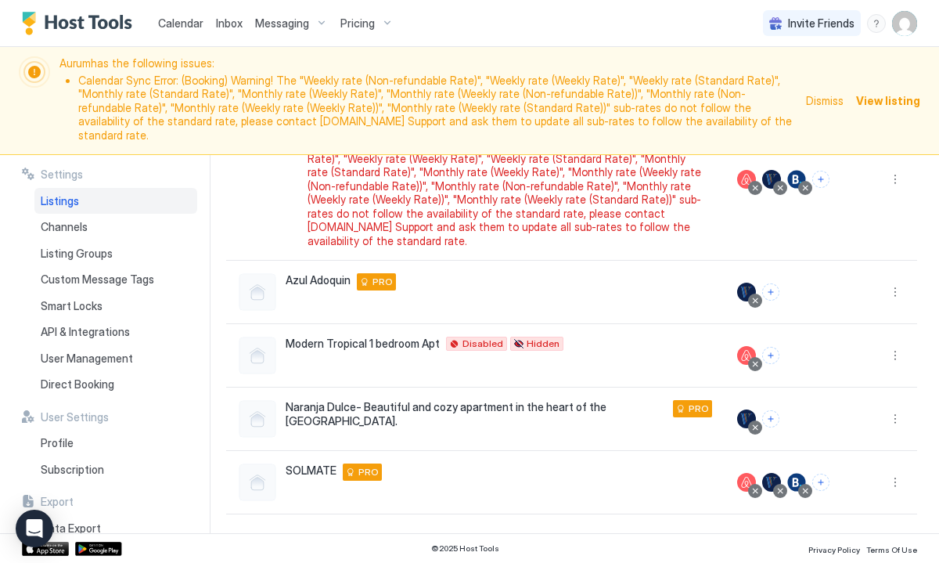
scroll to position [367, 0]
